Goal: Task Accomplishment & Management: Complete application form

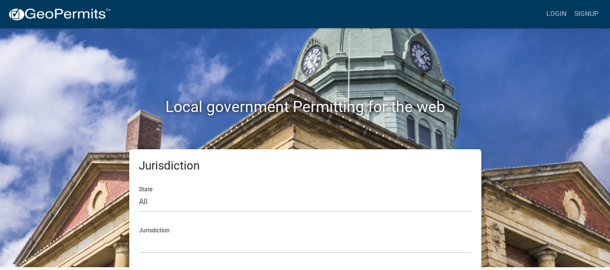
scroll to position [4, 0]
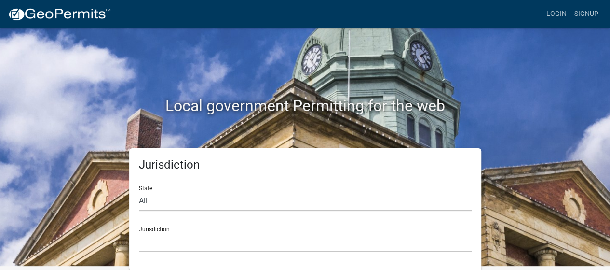
click at [172, 206] on select "All [US_STATE] [US_STATE] [US_STATE] [US_STATE] [US_STATE] [US_STATE] [US_STATE…" at bounding box center [305, 201] width 333 height 20
select select "[US_STATE]"
click at [139, 191] on select "All [US_STATE] [US_STATE] [US_STATE] [US_STATE] [US_STATE] [US_STATE] [US_STATE…" at bounding box center [305, 201] width 333 height 20
click at [180, 237] on select "[GEOGRAPHIC_DATA], [US_STATE] [GEOGRAPHIC_DATA], [US_STATE] [GEOGRAPHIC_DATA], …" at bounding box center [305, 242] width 333 height 20
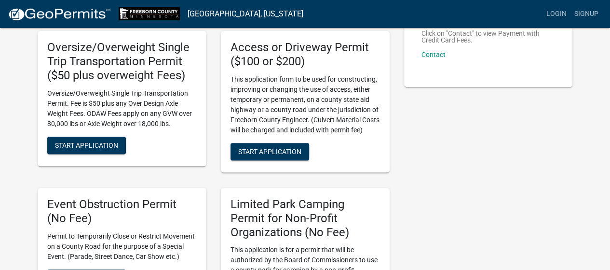
scroll to position [160, 0]
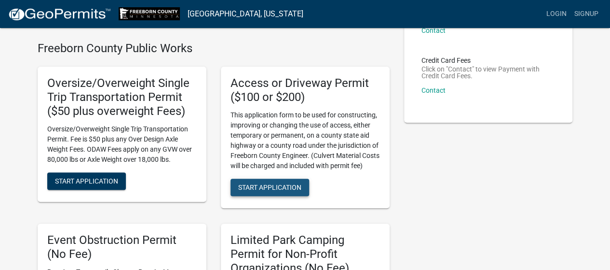
click at [284, 187] on span "Start Application" at bounding box center [269, 187] width 63 height 8
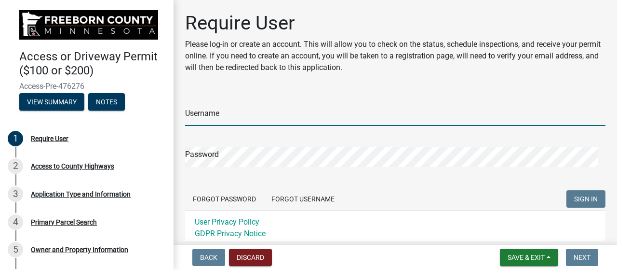
type input "vaeh2Brecken"
